Goal: Information Seeking & Learning: Find specific page/section

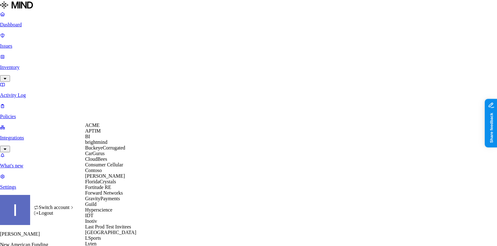
scroll to position [215, 0]
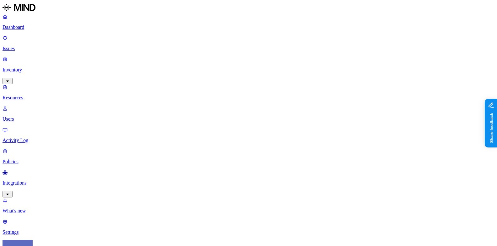
scroll to position [65, 0]
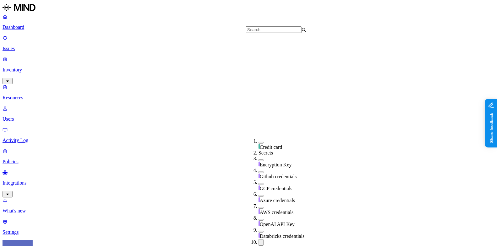
scroll to position [151, 0]
click at [262, 246] on span "Password" at bounding box center [269, 249] width 19 height 5
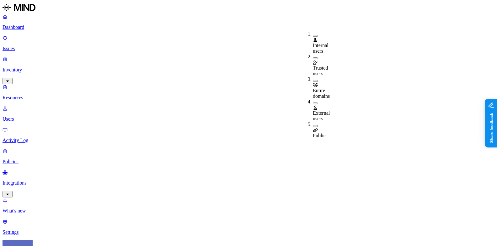
click at [326, 133] on span "Public" at bounding box center [319, 135] width 13 height 5
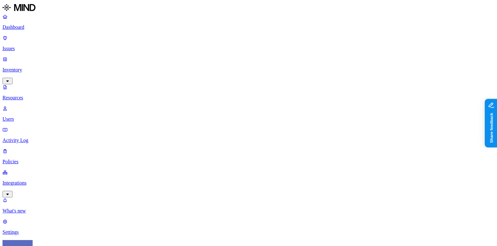
scroll to position [154, 0]
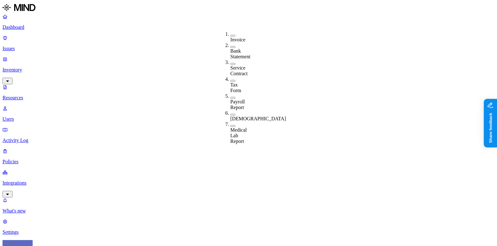
click at [51, 28] on p "Dashboard" at bounding box center [249, 27] width 492 height 6
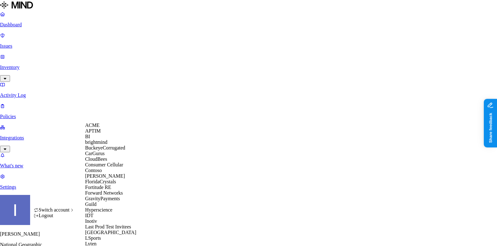
scroll to position [218, 0]
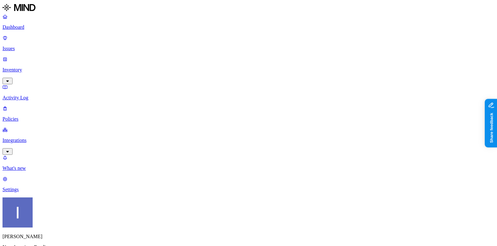
click at [46, 67] on p "Inventory" at bounding box center [249, 70] width 492 height 6
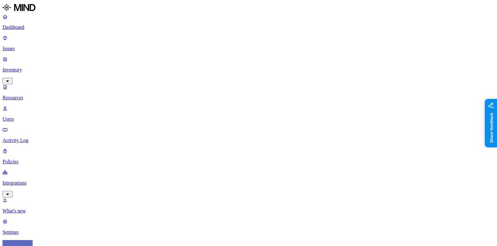
drag, startPoint x: 162, startPoint y: 34, endPoint x: 312, endPoint y: 39, distance: 150.1
type input "cyera"
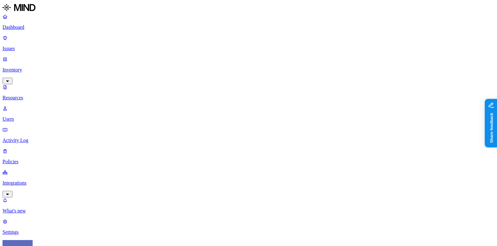
scroll to position [103, 0]
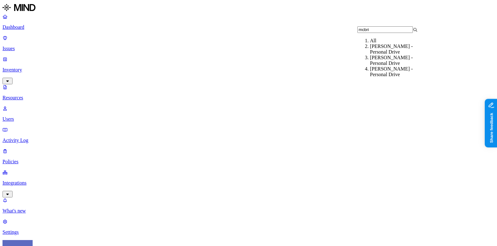
type input "mcbrid"
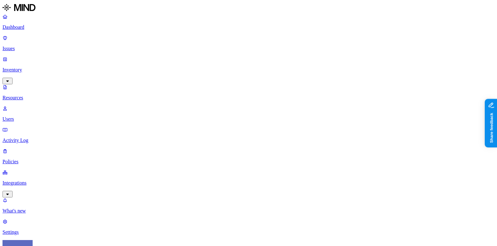
drag, startPoint x: 162, startPoint y: 43, endPoint x: 231, endPoint y: 51, distance: 69.8
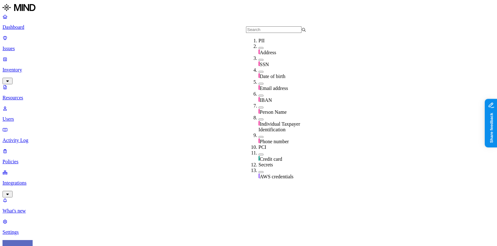
scroll to position [191, 0]
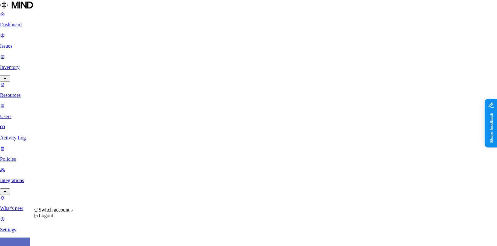
scroll to position [199, 0]
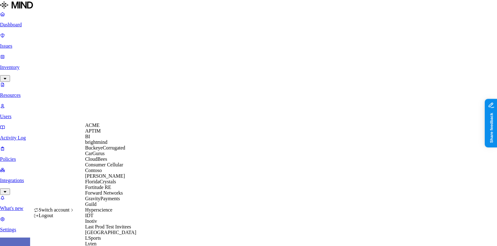
scroll to position [368, 0]
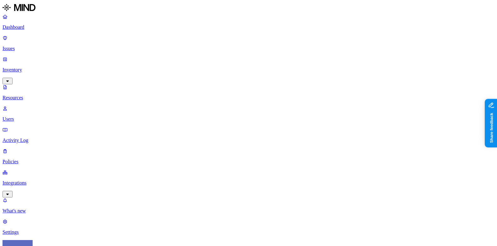
scroll to position [199, 0]
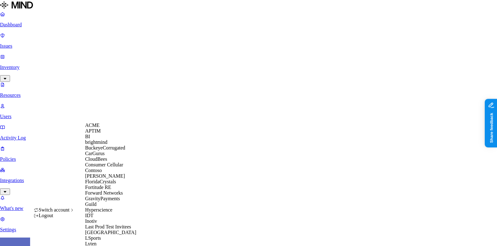
click at [102, 128] on div "ACME" at bounding box center [115, 126] width 61 height 6
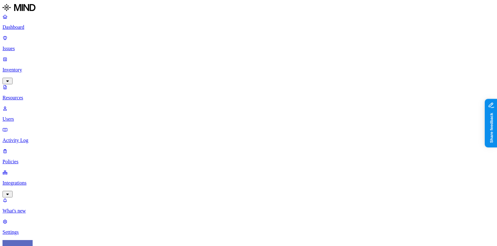
scroll to position [191, 0]
